Goal: Task Accomplishment & Management: Use online tool/utility

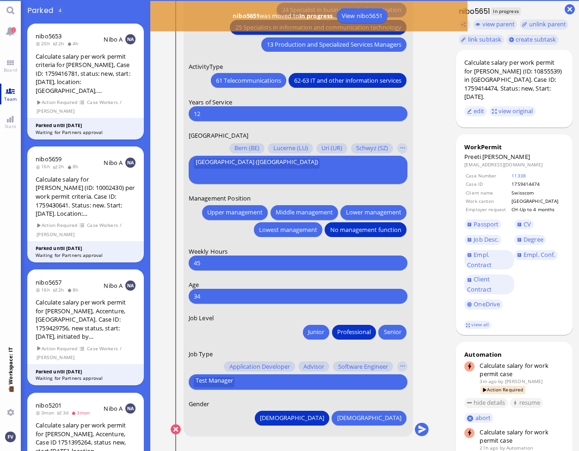
click at [17, 87] on link "Team" at bounding box center [10, 94] width 21 height 21
click at [10, 102] on link "Team" at bounding box center [10, 94] width 21 height 21
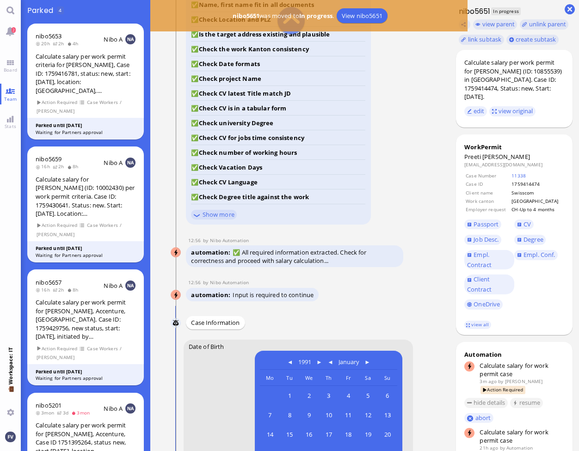
scroll to position [-685, 0]
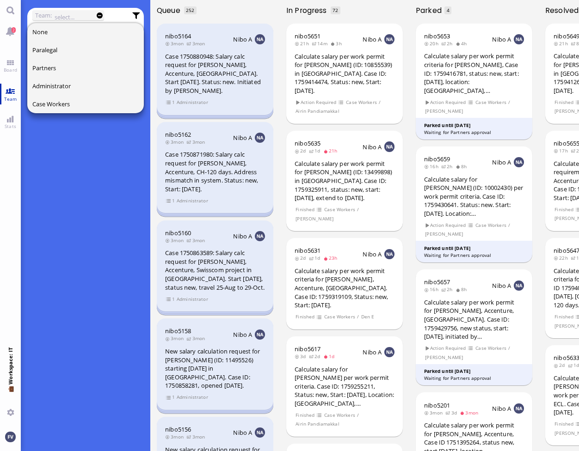
click at [5, 98] on span "Team" at bounding box center [11, 99] width 18 height 6
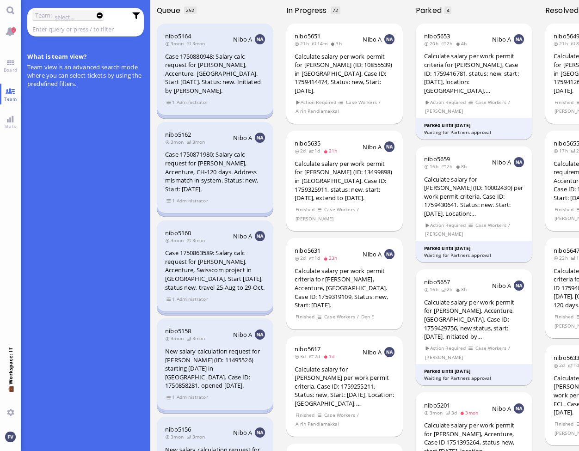
click at [46, 27] on input "text" at bounding box center [79, 29] width 94 height 10
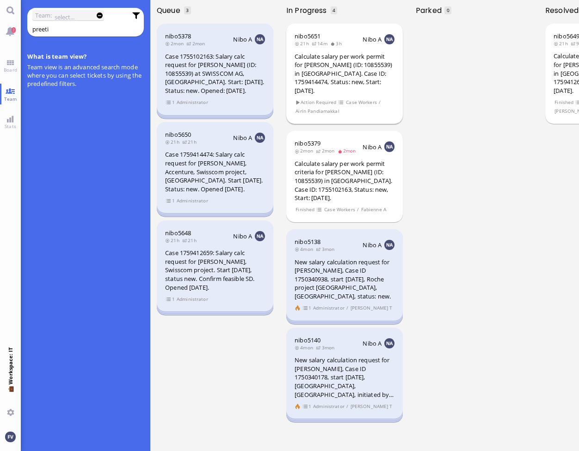
type input "preeti"
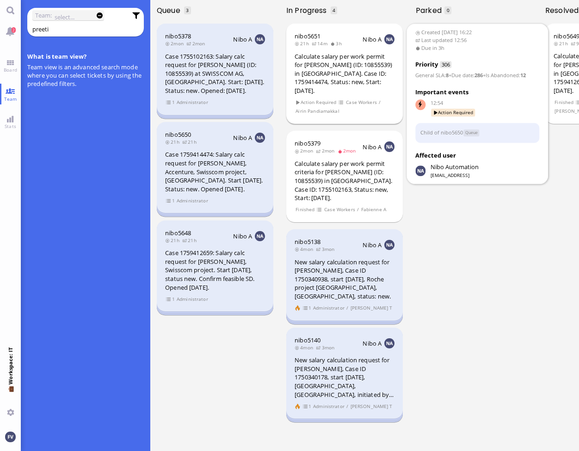
click at [303, 107] on span "Airin Pandiamakkal" at bounding box center [318, 111] width 44 height 8
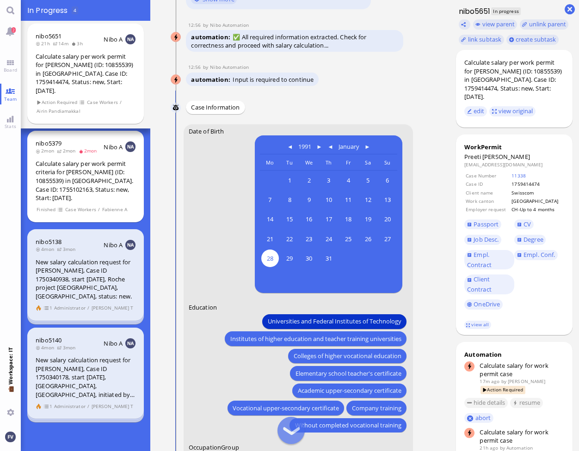
scroll to position [-467, 0]
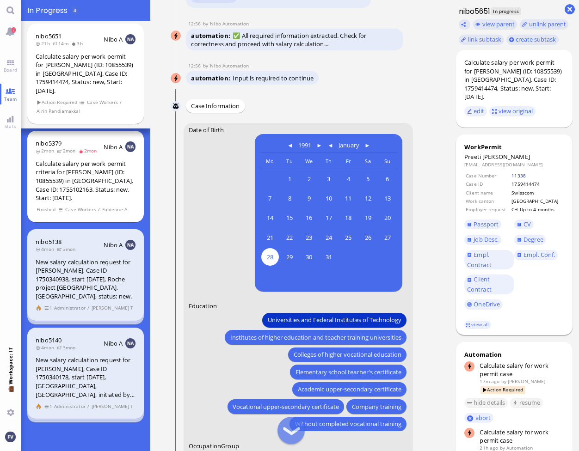
click at [522, 173] on link "11338" at bounding box center [519, 176] width 14 height 6
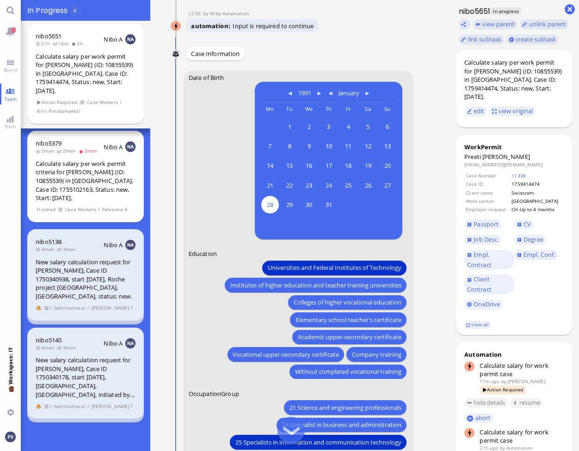
scroll to position [-413, 0]
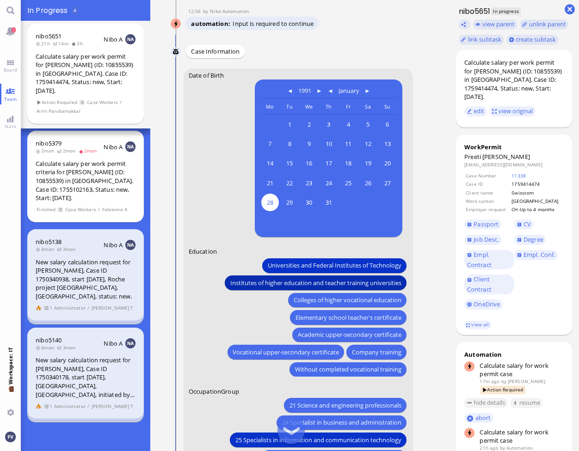
click at [313, 288] on span "Institutes of higher education and teacher training universities" at bounding box center [315, 283] width 171 height 10
click at [313, 271] on span "Universities and Federal Institutes of Technology" at bounding box center [335, 266] width 134 height 10
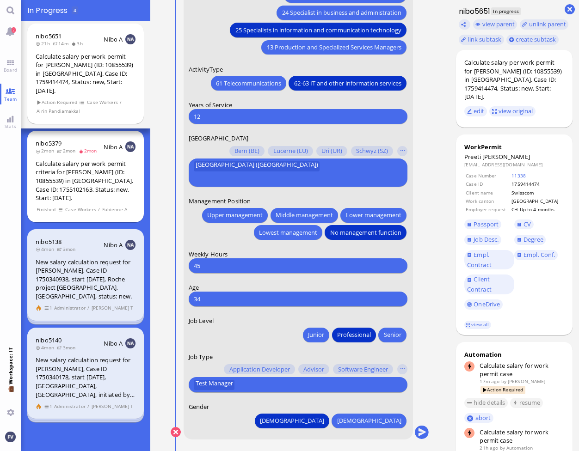
scroll to position [0, 0]
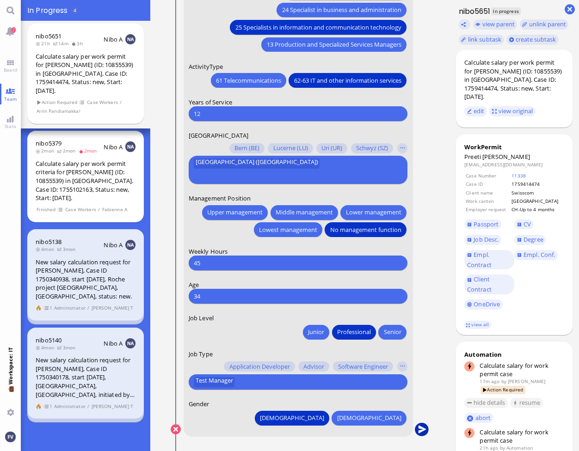
click at [422, 427] on button "submit" at bounding box center [422, 430] width 14 height 14
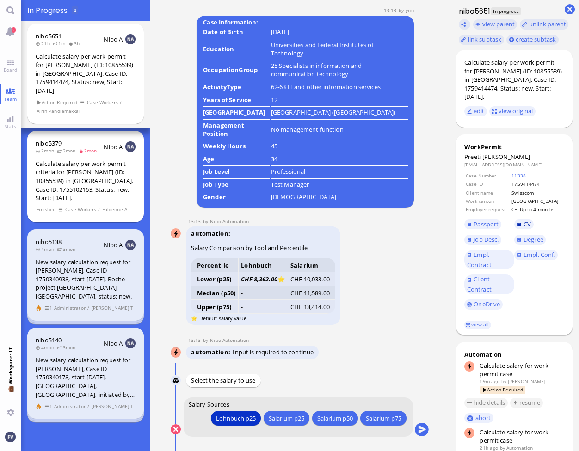
click at [527, 220] on span "CV" at bounding box center [527, 224] width 7 height 8
click at [534, 253] on span "Empl. Conf." at bounding box center [539, 259] width 50 height 25
click at [535, 251] on span "Empl. Conf." at bounding box center [539, 255] width 31 height 8
click at [279, 418] on div "Salarium p25" at bounding box center [287, 419] width 36 height 10
click at [420, 432] on button "submit" at bounding box center [422, 430] width 14 height 14
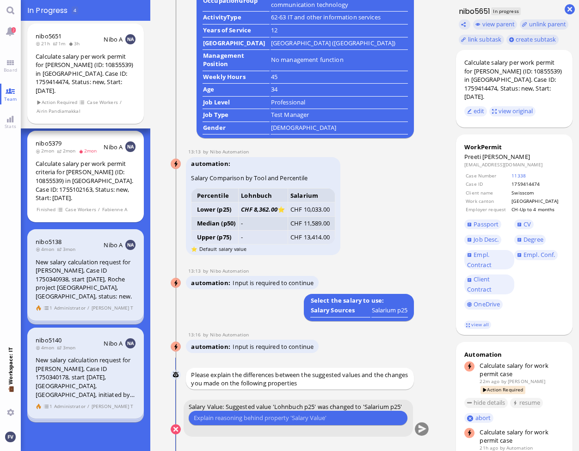
click at [251, 420] on input "text" at bounding box center [298, 419] width 209 height 10
click at [202, 419] on input "no job title suited the assignee well." at bounding box center [298, 419] width 209 height 10
click at [248, 418] on input "none of the job title suited the assignee well." at bounding box center [298, 419] width 209 height 10
click at [349, 420] on input "none of the job titles suited the assignee well." at bounding box center [298, 419] width 209 height 10
type input "none of the job titles suited the assignee well."
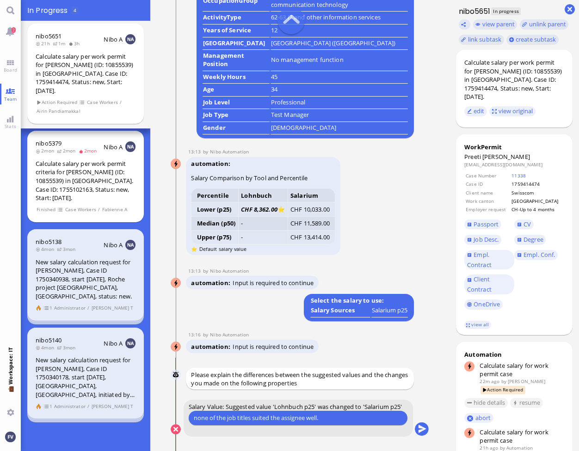
click at [427, 435] on conversation-line "You Salary Value: Suggested value 'Lohnbuch p25' was changed to 'Salarium p25' …" at bounding box center [300, 424] width 259 height 49
click at [425, 433] on button "submit" at bounding box center [422, 430] width 14 height 14
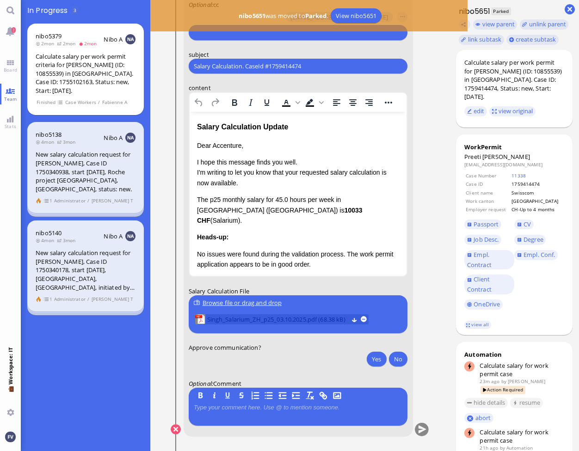
click at [327, 318] on span "Singh_Salarium_ZH_p25_03.10.2025.pdf (68.38 kB)" at bounding box center [277, 320] width 141 height 10
click at [262, 218] on div "Dear Accenture, I hope this message finds you well. I'm writing to let you know…" at bounding box center [298, 238] width 203 height 194
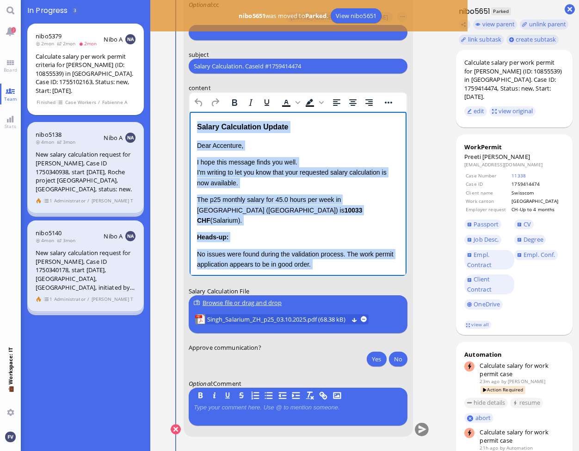
scroll to position [76, 0]
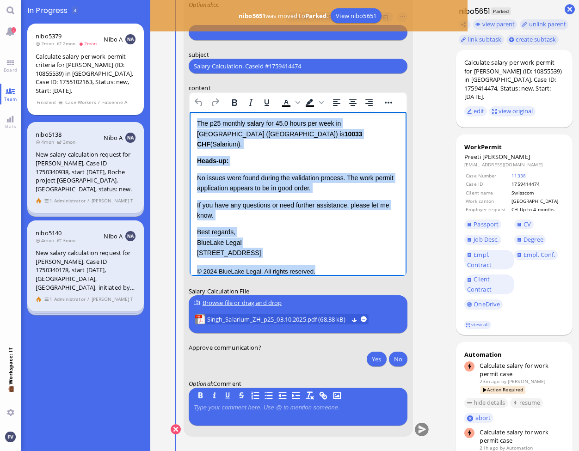
drag, startPoint x: 197, startPoint y: 126, endPoint x: 585, endPoint y: 389, distance: 468.3
click at [395, 277] on html "Salary Calculation Update Dear Accenture, I hope this message finds you well. I…" at bounding box center [297, 161] width 217 height 251
paste body "Rich Text Area. Press ALT-0 for help."
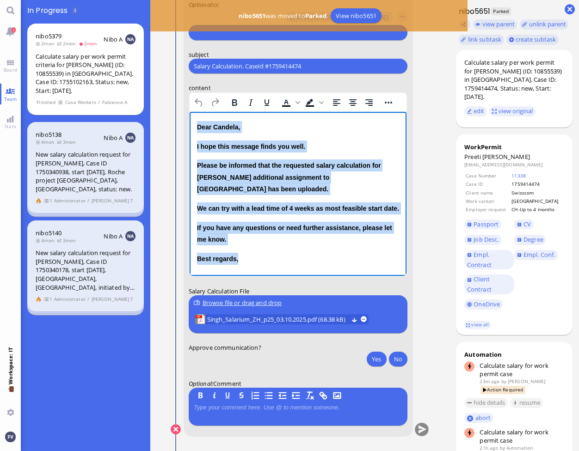
scroll to position [0, 0]
drag, startPoint x: 244, startPoint y: 245, endPoint x: 180, endPoint y: 126, distance: 134.9
click at [189, 126] on html "Dear Candela, I hope this message finds you well. Please be informed that the r…" at bounding box center [297, 193] width 217 height 162
click at [235, 103] on icon "Bold" at bounding box center [234, 102] width 11 height 11
click at [237, 102] on icon "Bold" at bounding box center [234, 102] width 11 height 11
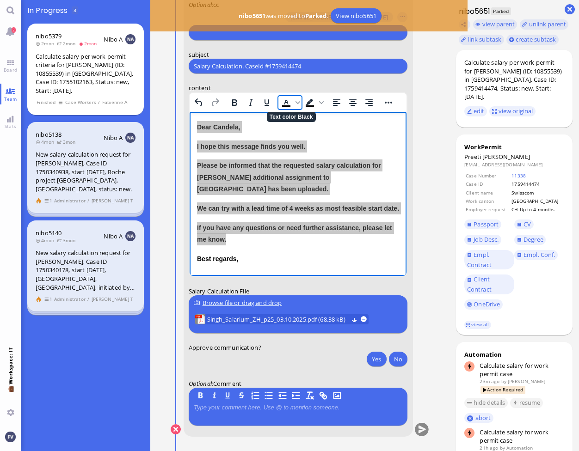
click at [286, 102] on icon "Text color Black" at bounding box center [286, 102] width 4 height 5
click at [296, 104] on icon "Text color Black" at bounding box center [298, 102] width 5 height 5
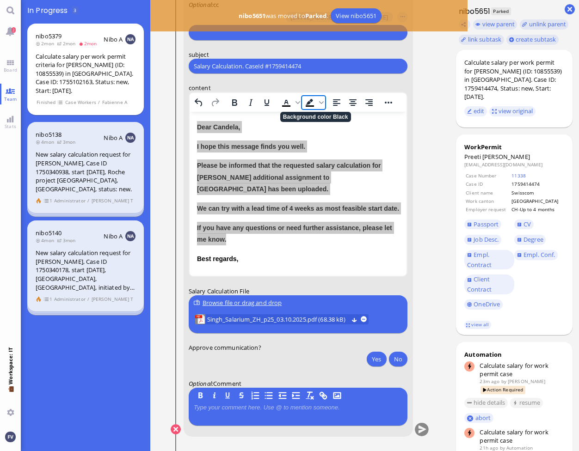
click at [315, 102] on icon "Background color Black" at bounding box center [309, 102] width 11 height 11
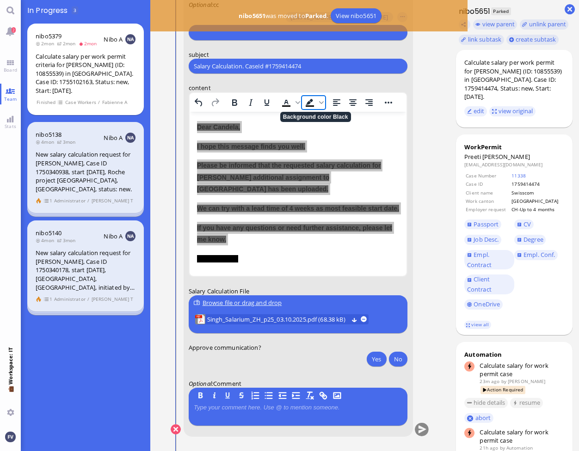
click at [313, 102] on icon "Background color Black" at bounding box center [309, 102] width 11 height 11
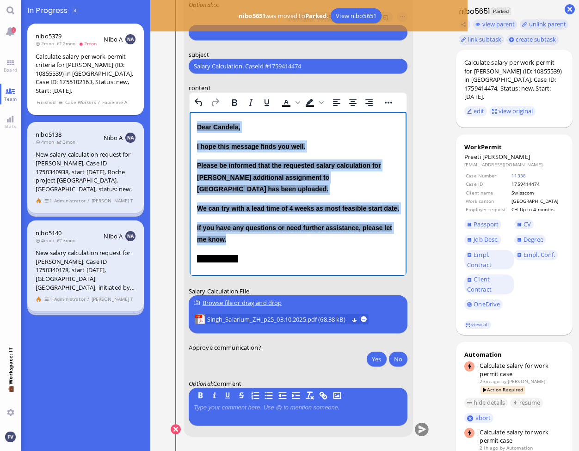
click at [355, 141] on p "I hope this message finds you well." at bounding box center [298, 147] width 203 height 12
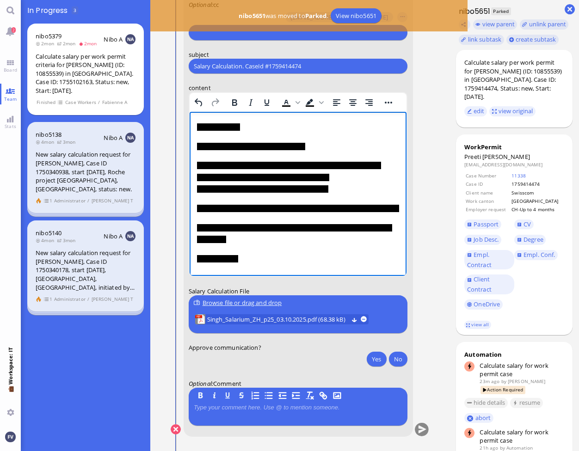
click at [342, 224] on span "If you have any questions or need further assistance, please let me know." at bounding box center [294, 233] width 195 height 19
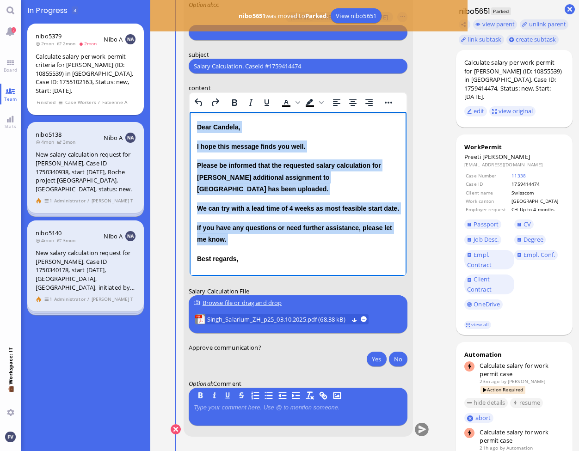
click at [250, 253] on p "Best regards," at bounding box center [298, 259] width 203 height 12
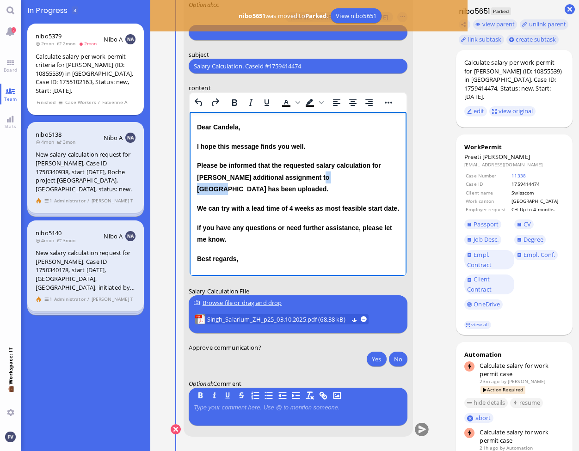
drag, startPoint x: 297, startPoint y: 180, endPoint x: 327, endPoint y: 179, distance: 30.5
click at [327, 179] on span "Please be informed that the requested salary calculation for Ms. Singh's additi…" at bounding box center [289, 177] width 184 height 31
click at [377, 361] on button "Yes" at bounding box center [376, 359] width 19 height 15
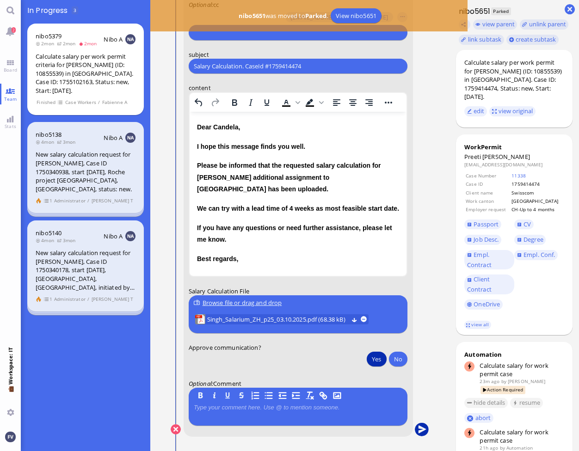
click at [423, 426] on button "submit" at bounding box center [422, 430] width 14 height 14
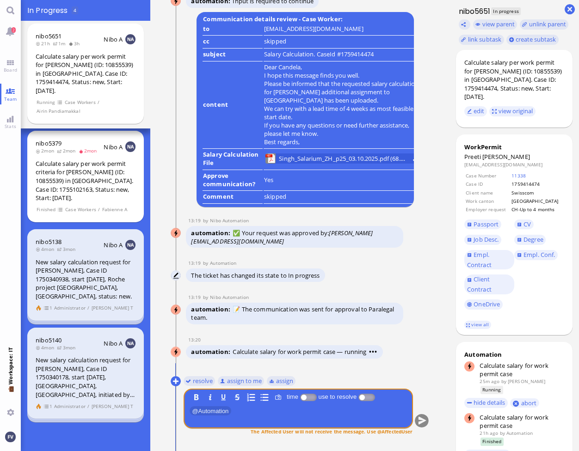
click at [444, 430] on ticket "02 Oct 16:22 by Automation Automation Calculate eligible salary for work permit…" at bounding box center [299, 225] width 299 height 451
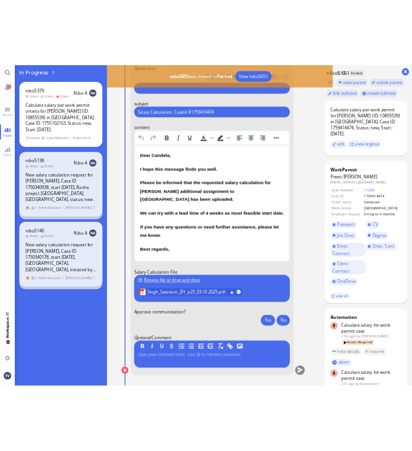
scroll to position [-2, 0]
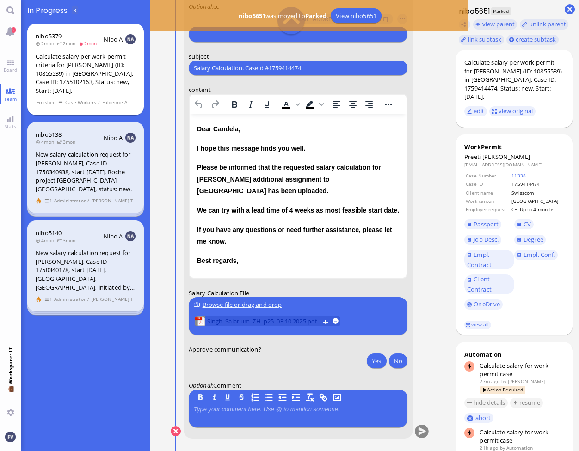
click at [291, 319] on span "Singh_Salarium_ZH_p25_03.10.2025.pdf" at bounding box center [263, 321] width 112 height 10
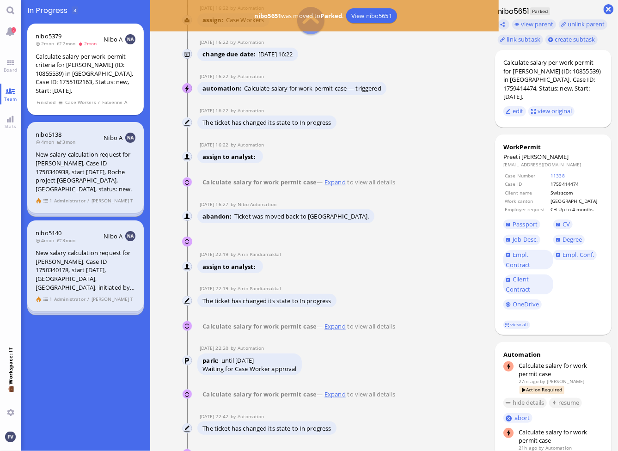
scroll to position [-3273, 0]
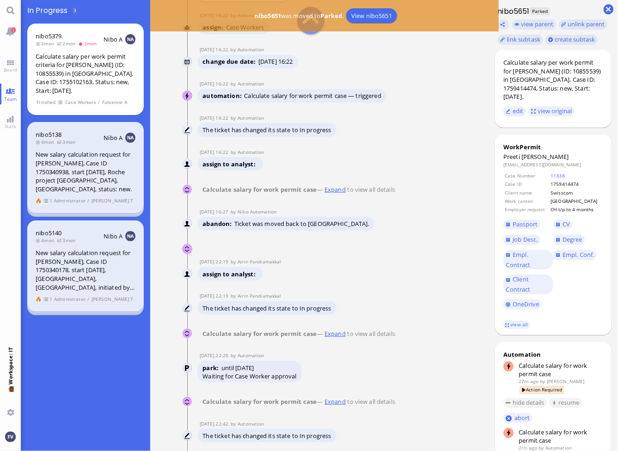
click at [337, 188] on link "Expand" at bounding box center [335, 189] width 25 height 8
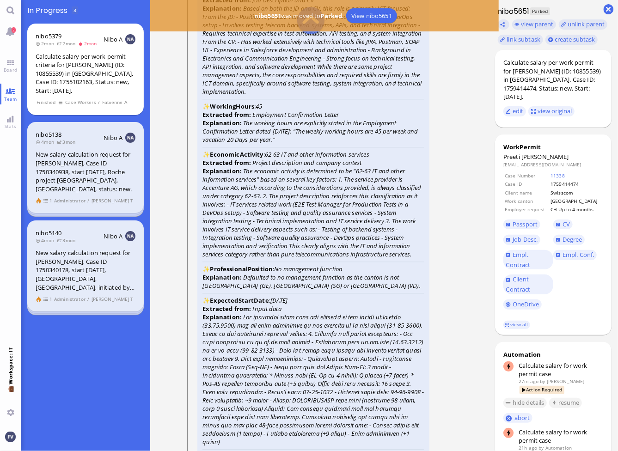
scroll to position [-4363, 0]
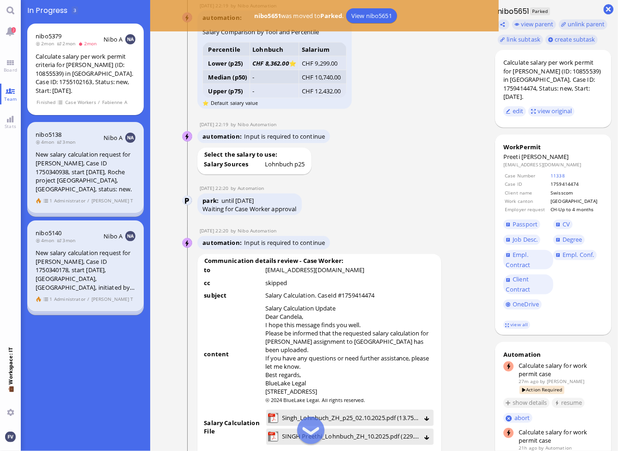
scroll to position [-1870, 0]
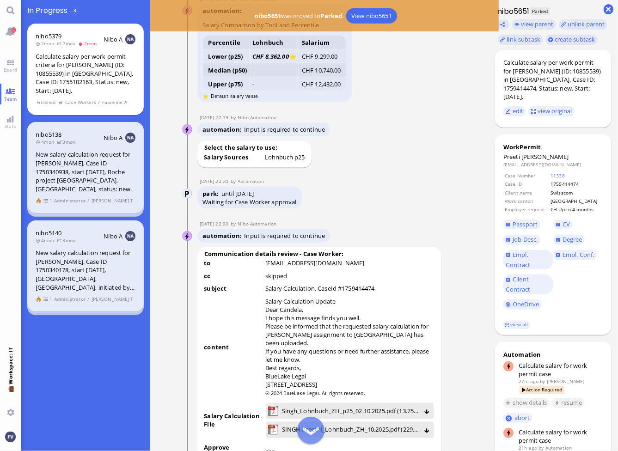
click at [309, 431] on button at bounding box center [310, 430] width 27 height 27
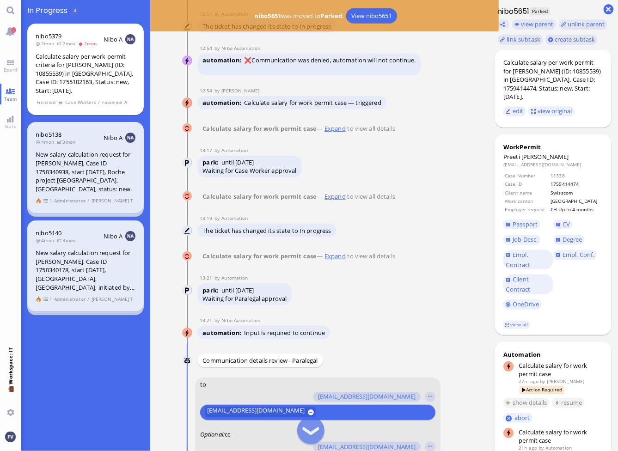
scroll to position [-403, 0]
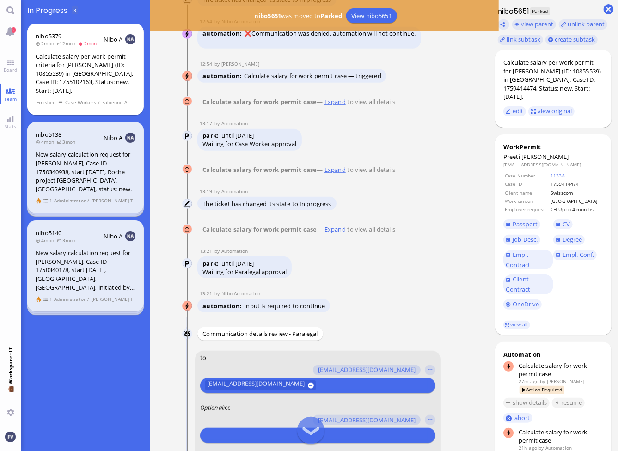
click at [333, 233] on link "Expand" at bounding box center [335, 229] width 25 height 8
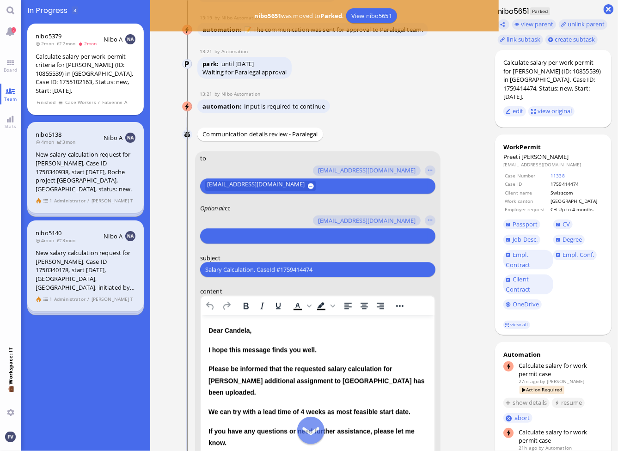
scroll to position [-192, 0]
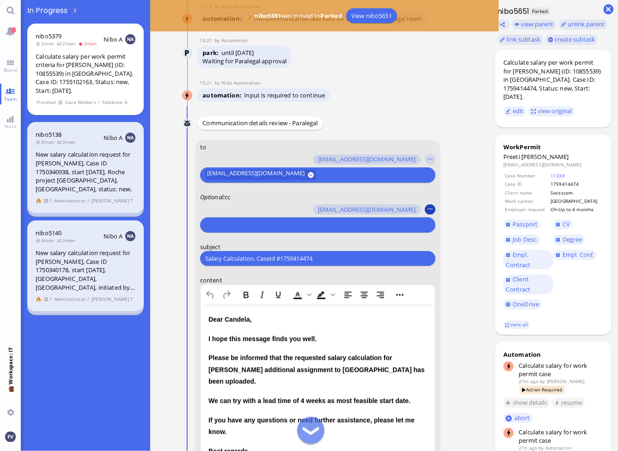
click at [431, 210] on button "button" at bounding box center [430, 209] width 10 height 10
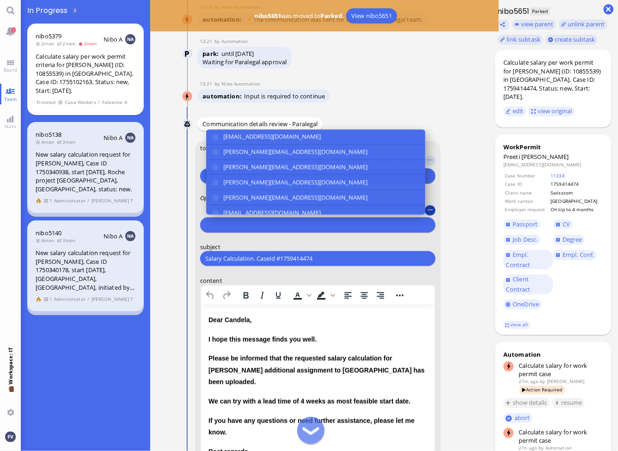
scroll to position [-192, 0]
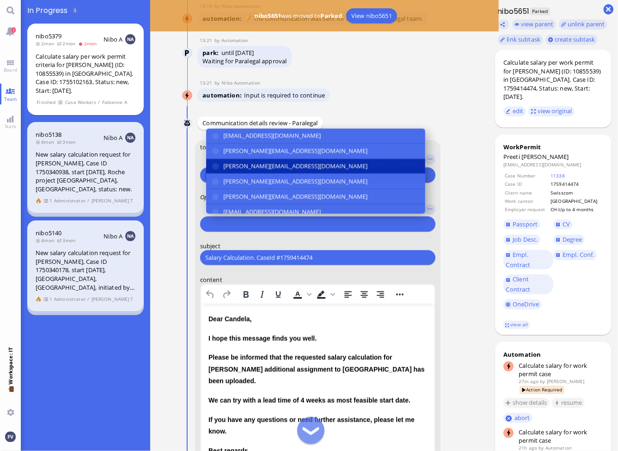
click at [374, 168] on button "[PERSON_NAME][EMAIL_ADDRESS][DOMAIN_NAME]" at bounding box center [315, 166] width 219 height 15
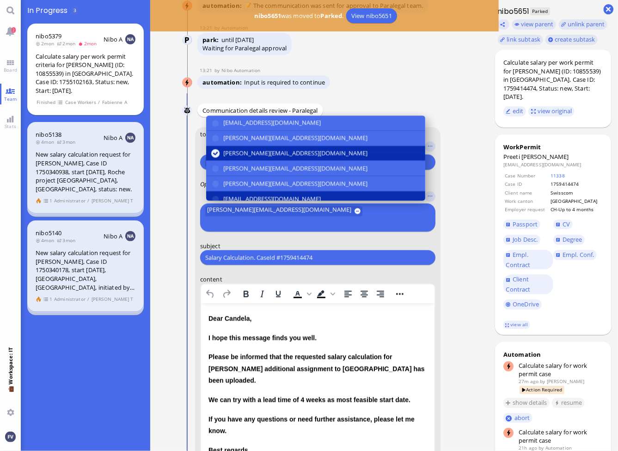
click at [360, 207] on button "[EMAIL_ADDRESS][DOMAIN_NAME]" at bounding box center [315, 199] width 219 height 15
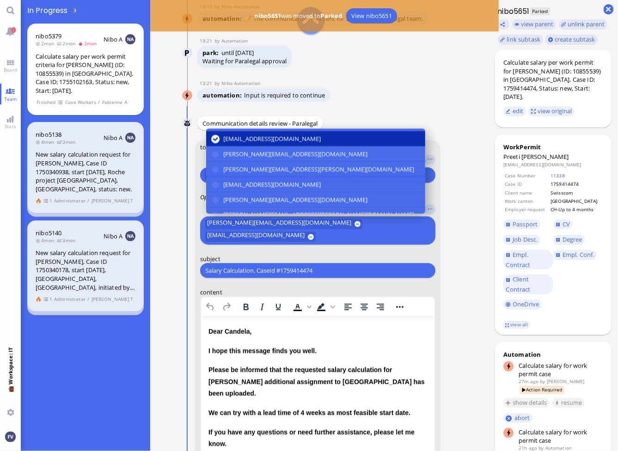
scroll to position [74, 0]
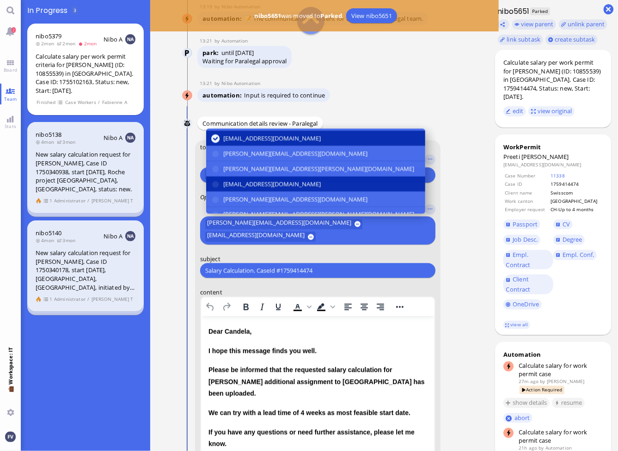
click at [364, 184] on button "[EMAIL_ADDRESS][DOMAIN_NAME]" at bounding box center [315, 184] width 219 height 15
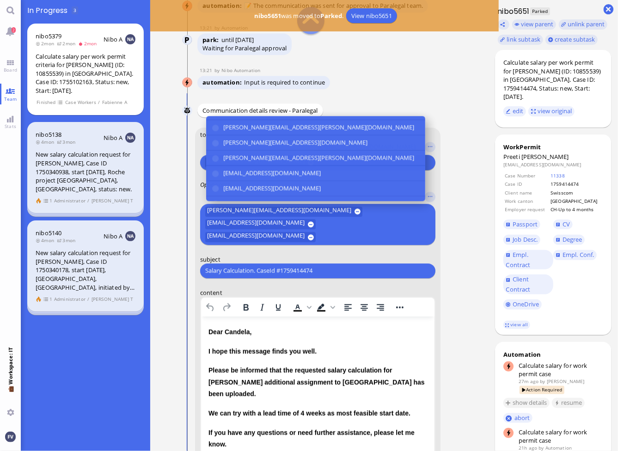
scroll to position [171, 0]
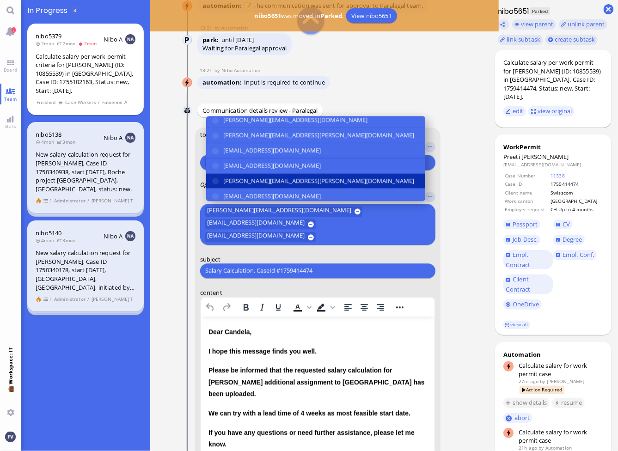
click at [359, 189] on button "[PERSON_NAME][EMAIL_ADDRESS][PERSON_NAME][DOMAIN_NAME]" at bounding box center [315, 180] width 219 height 15
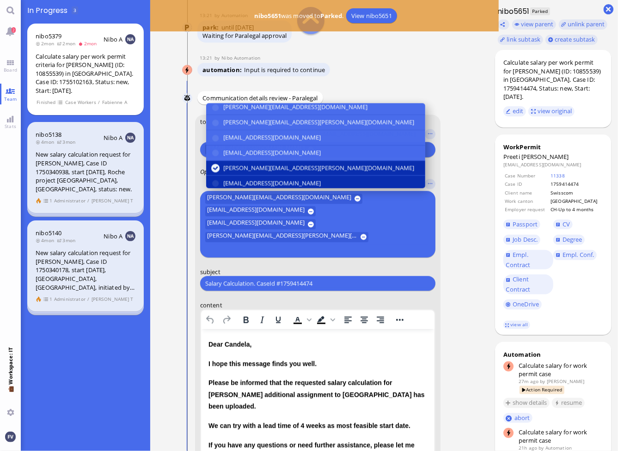
click at [355, 191] on button "[EMAIL_ADDRESS][DOMAIN_NAME]" at bounding box center [315, 183] width 219 height 15
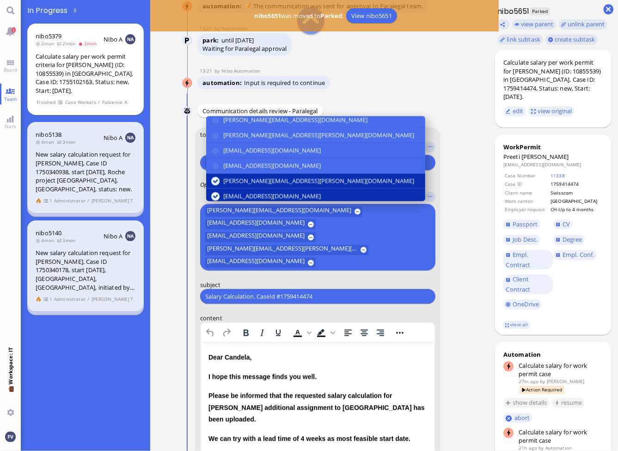
click at [451, 242] on conversation-line "You to amit.thakur@bluelakelegal.com anand.pazhenkottil@bluelakelegal.com anush…" at bounding box center [319, 403] width 275 height 551
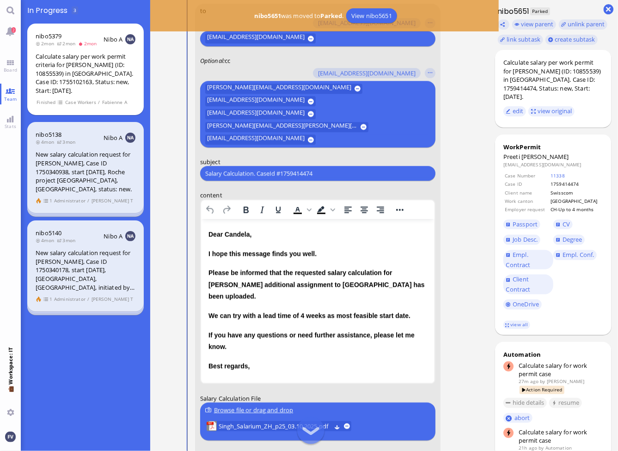
scroll to position [-91, 0]
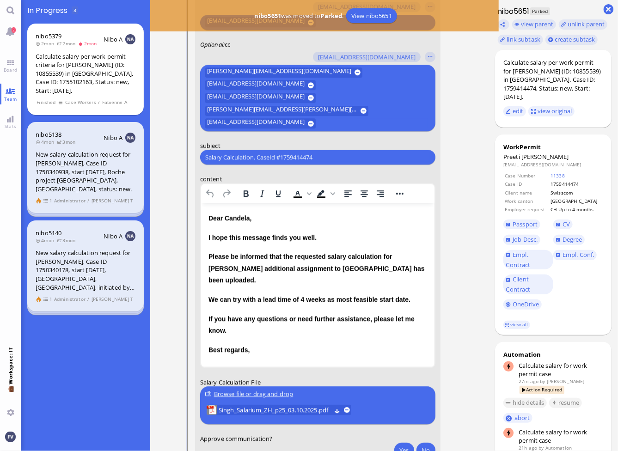
click at [338, 155] on input "Salary Calculation. CaseId #1759414474" at bounding box center [317, 158] width 225 height 10
paste input "PazPerTout new case: [PERSON_NAME] (1759414474 / 10855539), Employer Request: C…"
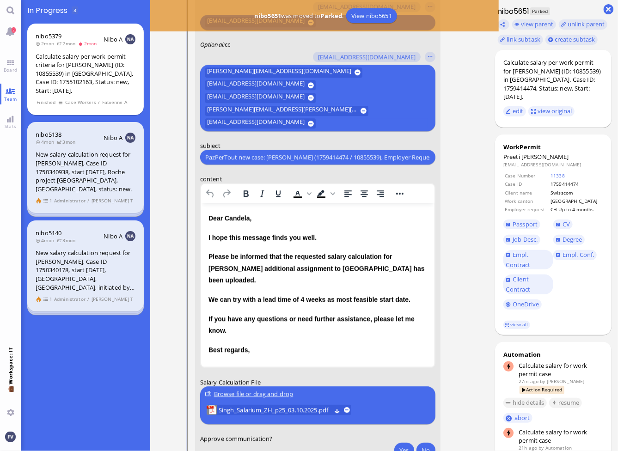
drag, startPoint x: 363, startPoint y: 157, endPoint x: 164, endPoint y: 149, distance: 198.6
click at [164, 149] on ticket "02 Oct 16:22 by Automation Automation Calculate eligible salary for work permit…" at bounding box center [319, 225] width 339 height 451
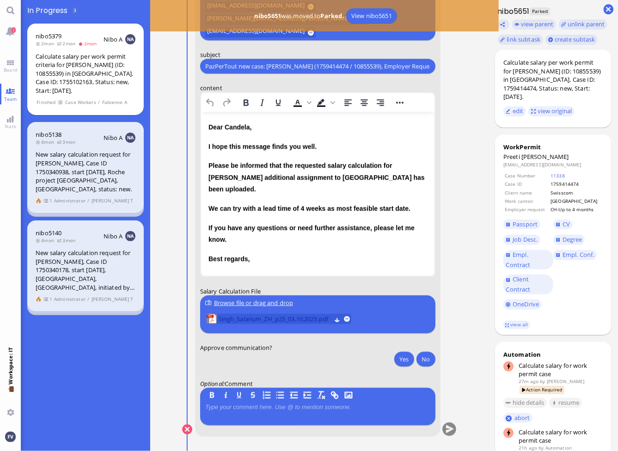
type input "PazPerTout new case: [PERSON_NAME] (1759414474 / 10855539), Employer Request: C…"
click at [290, 318] on span "Singh_Salarium_ZH_p25_03.10.2025.pdf" at bounding box center [275, 320] width 112 height 10
click at [403, 357] on button "Yes" at bounding box center [404, 359] width 19 height 15
click at [451, 430] on button "submit" at bounding box center [450, 430] width 14 height 14
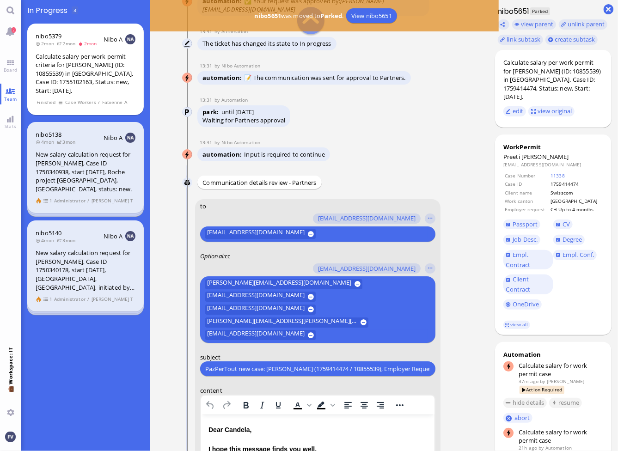
scroll to position [-374, 0]
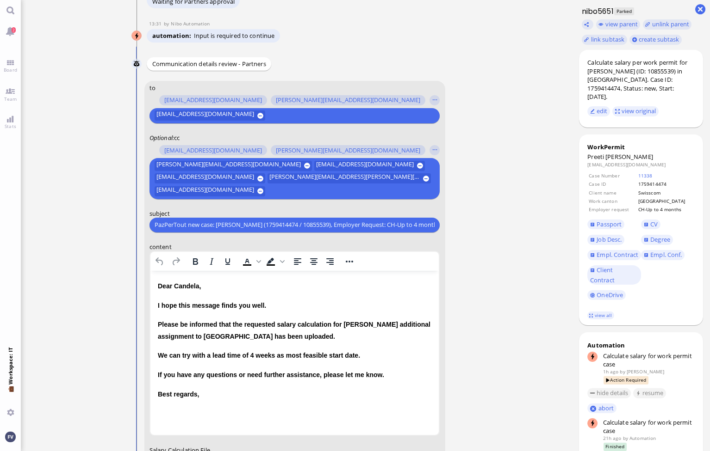
scroll to position [-160, 0]
